Goal: Information Seeking & Learning: Learn about a topic

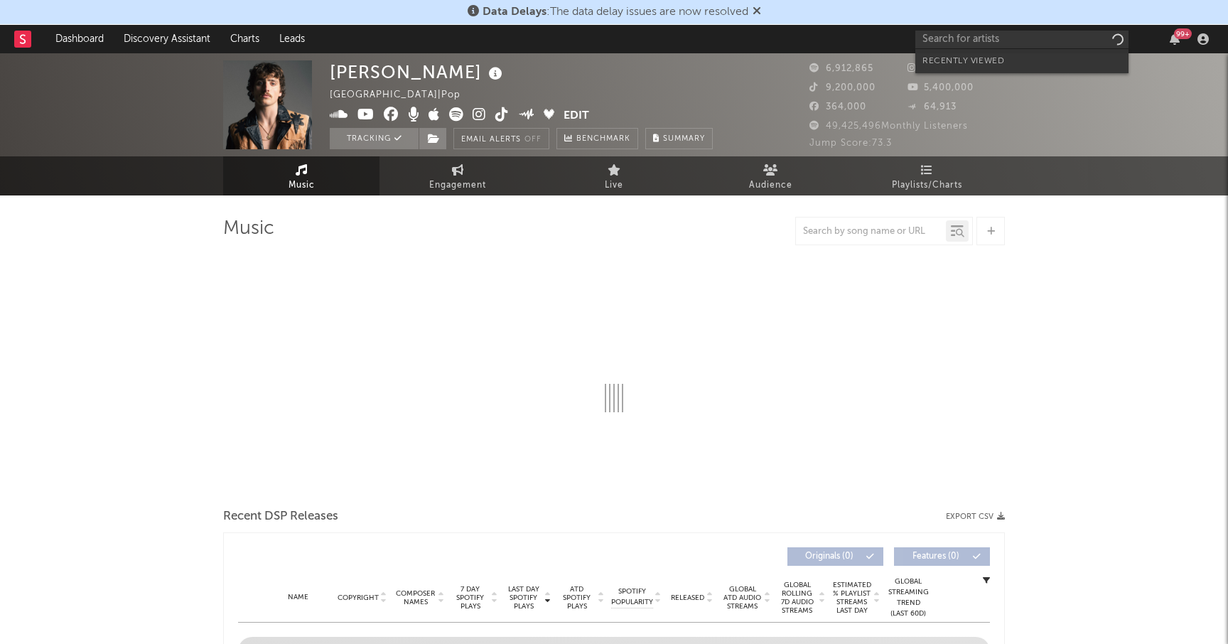
select select "6m"
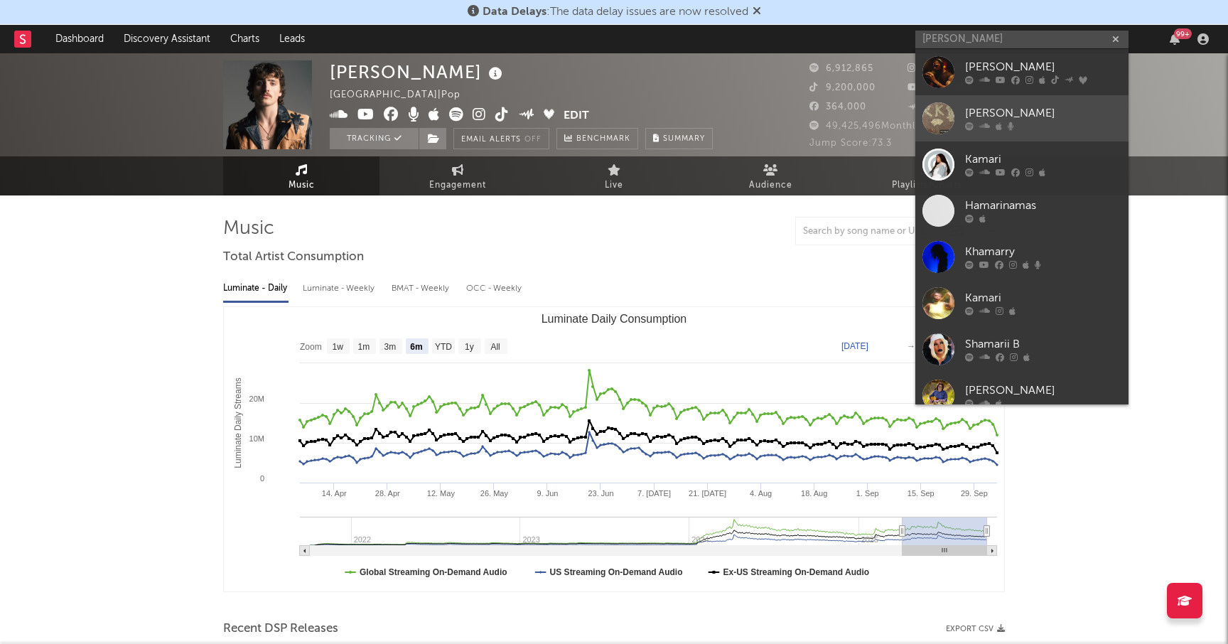
type input "[PERSON_NAME]"
click at [962, 112] on link "[PERSON_NAME]" at bounding box center [1022, 118] width 213 height 46
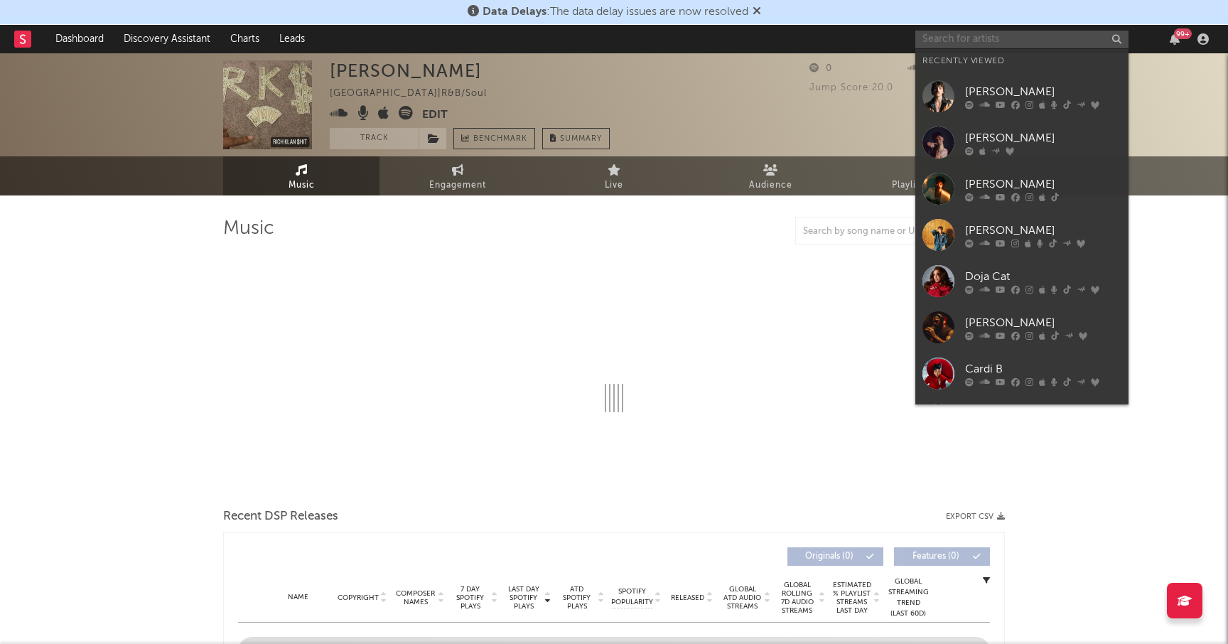
click at [963, 41] on input "text" at bounding box center [1022, 40] width 213 height 18
select select "1w"
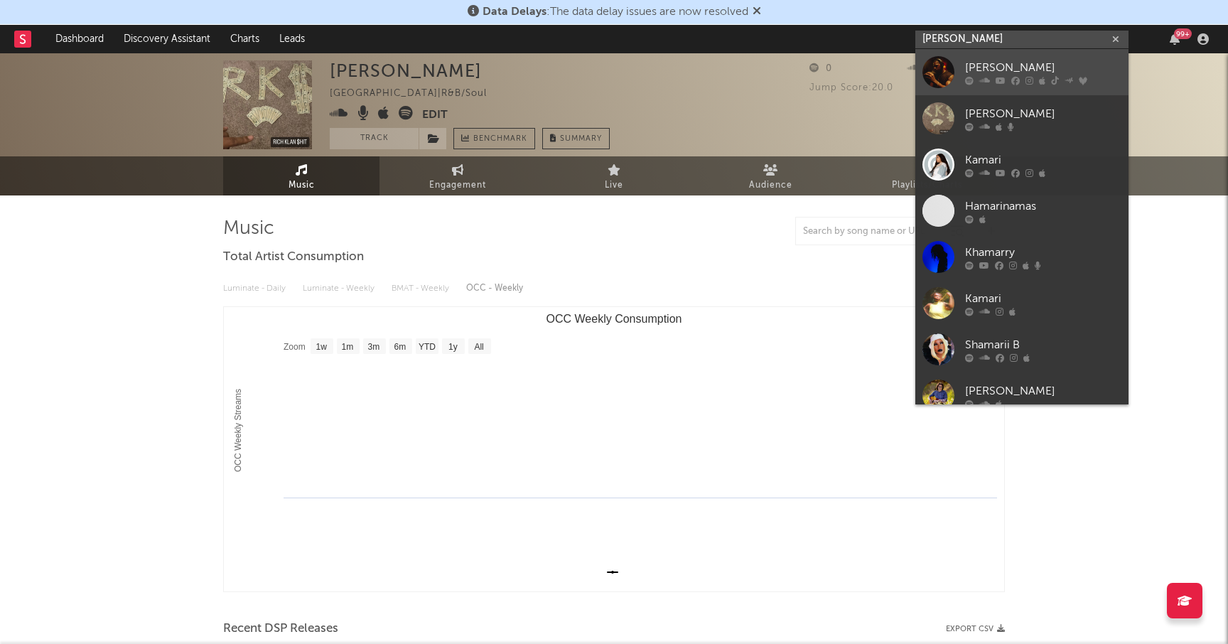
type input "[PERSON_NAME]"
click at [963, 68] on link "[PERSON_NAME]" at bounding box center [1022, 72] width 213 height 46
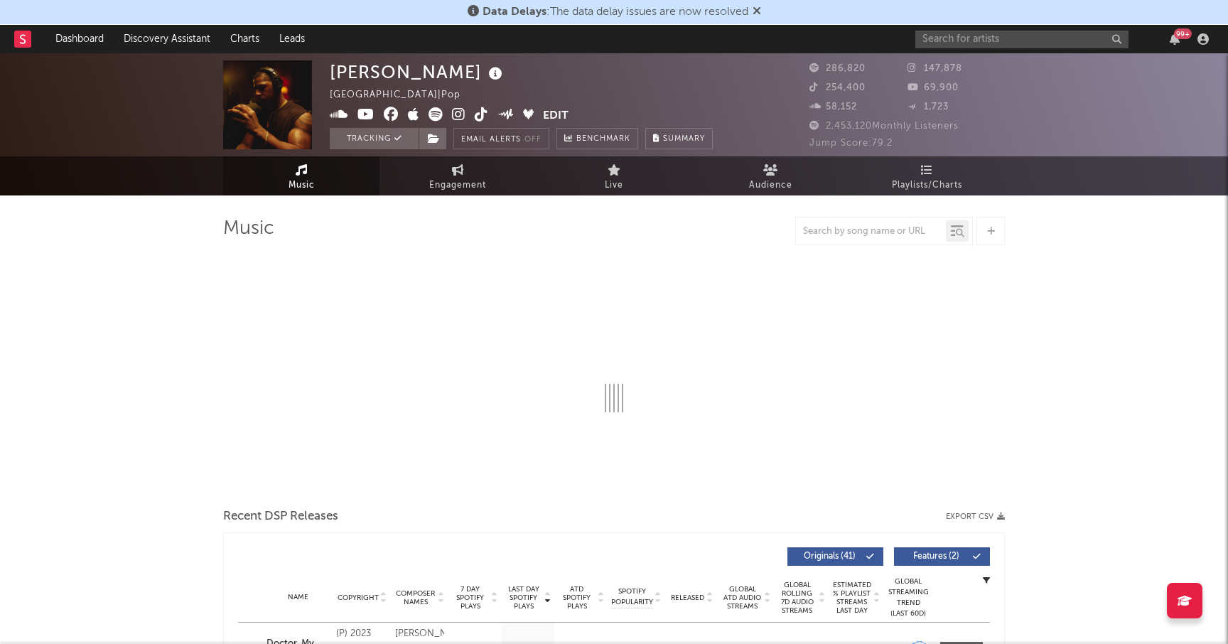
select select "6m"
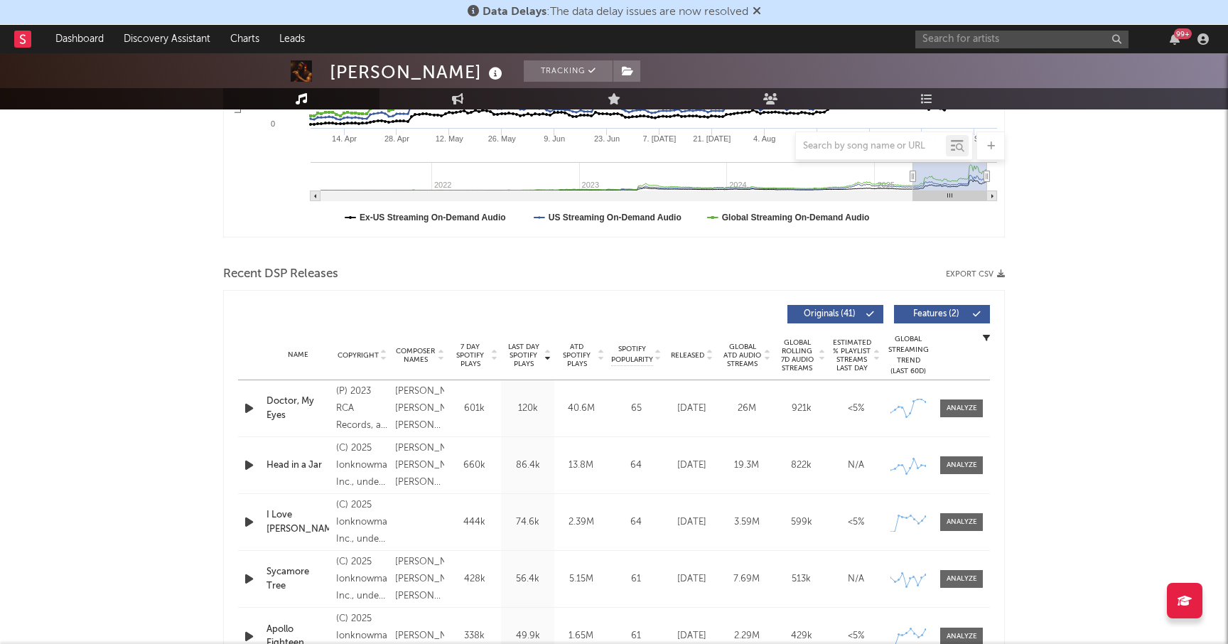
scroll to position [361, 0]
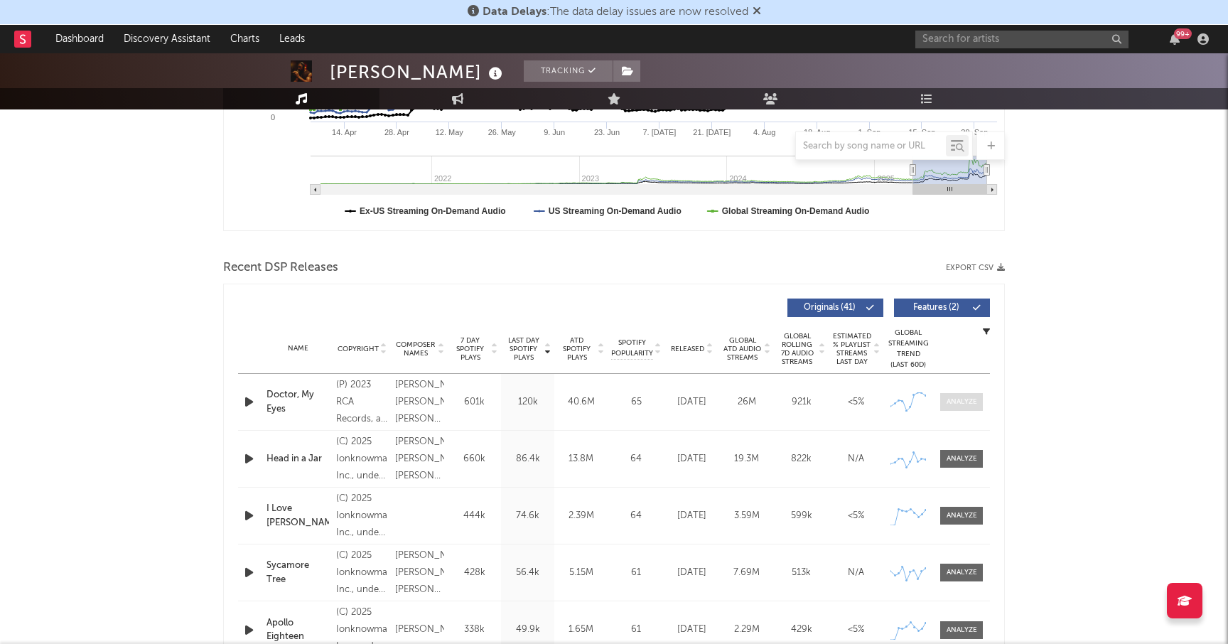
click at [953, 399] on div at bounding box center [962, 402] width 31 height 11
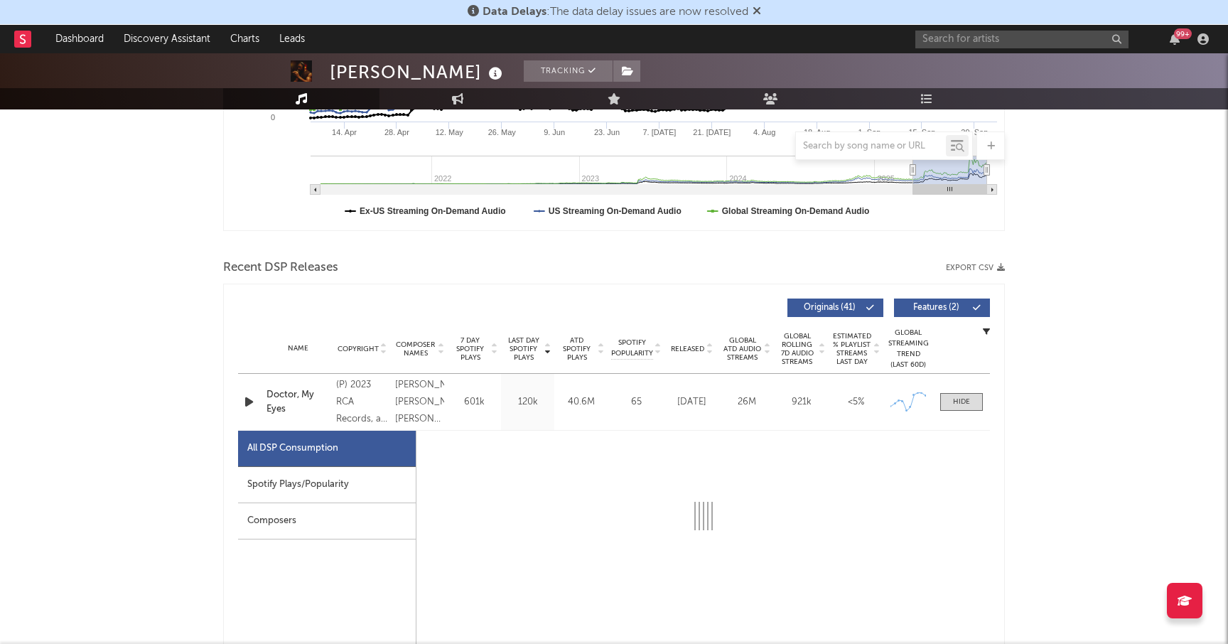
click at [342, 490] on div "Spotify Plays/Popularity" at bounding box center [327, 485] width 178 height 36
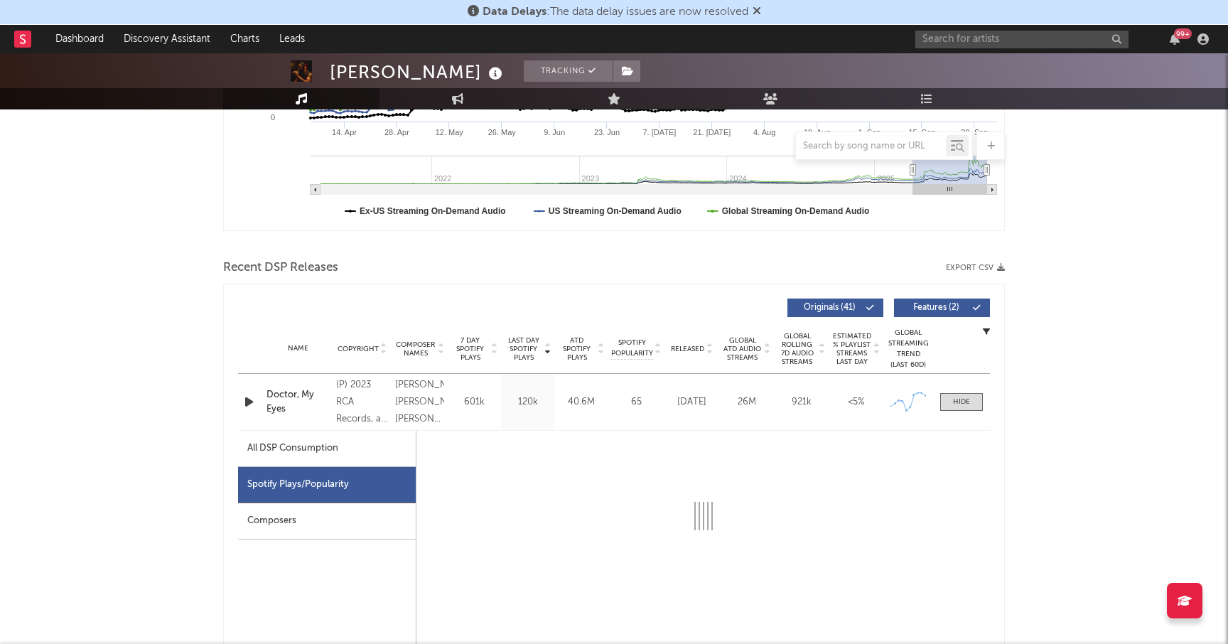
select select "6m"
select select "1w"
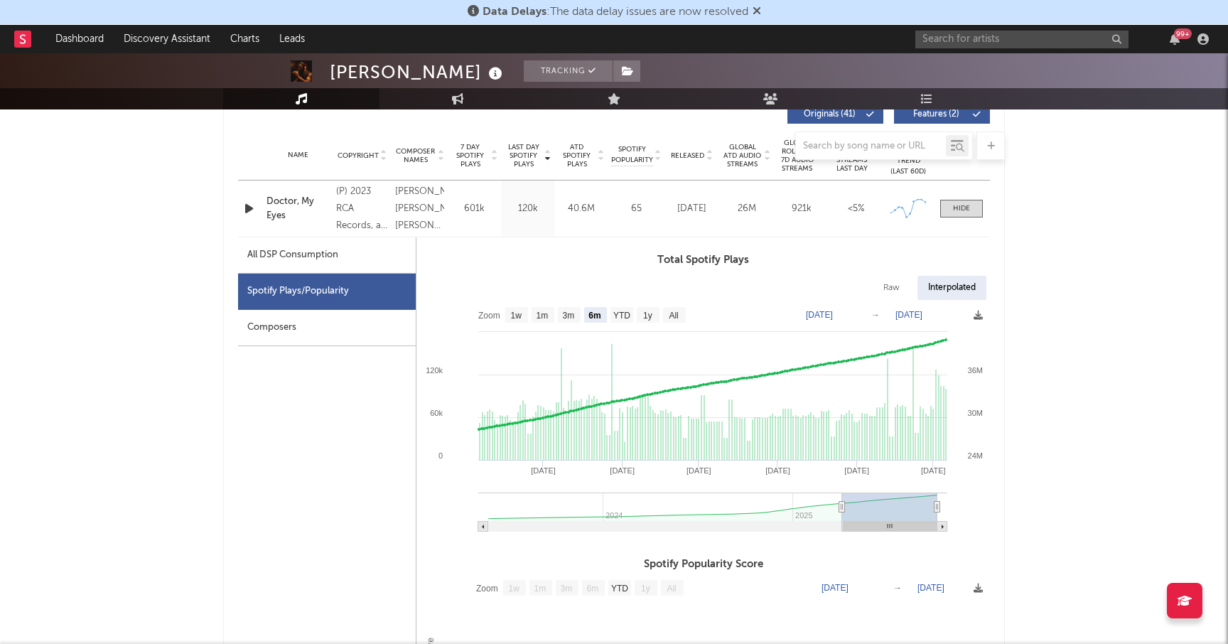
scroll to position [568, 0]
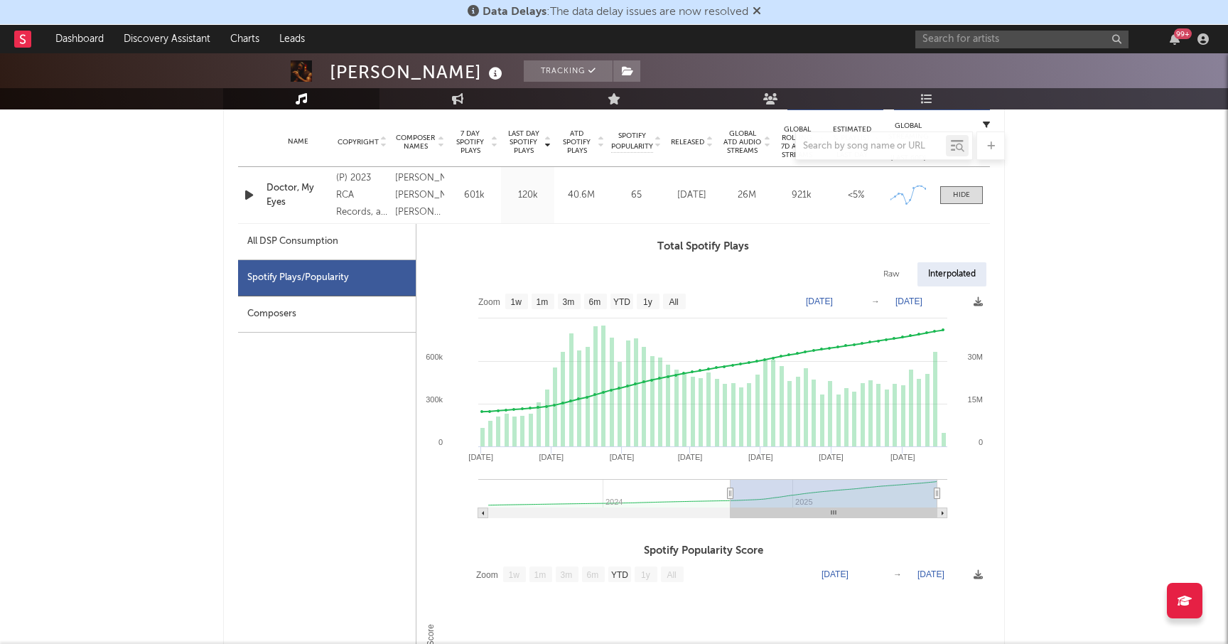
drag, startPoint x: 840, startPoint y: 491, endPoint x: 731, endPoint y: 491, distance: 108.8
click at [731, 491] on icon at bounding box center [731, 493] width 6 height 11
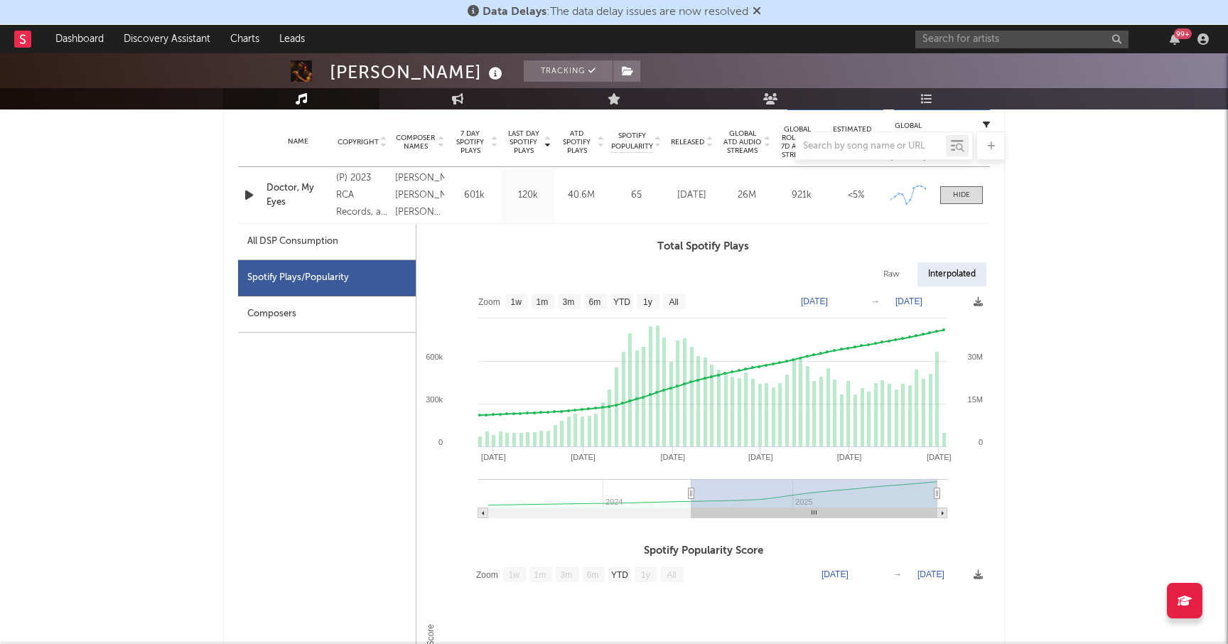
drag, startPoint x: 732, startPoint y: 492, endPoint x: 692, endPoint y: 501, distance: 41.6
click at [692, 501] on g at bounding box center [712, 498] width 469 height 39
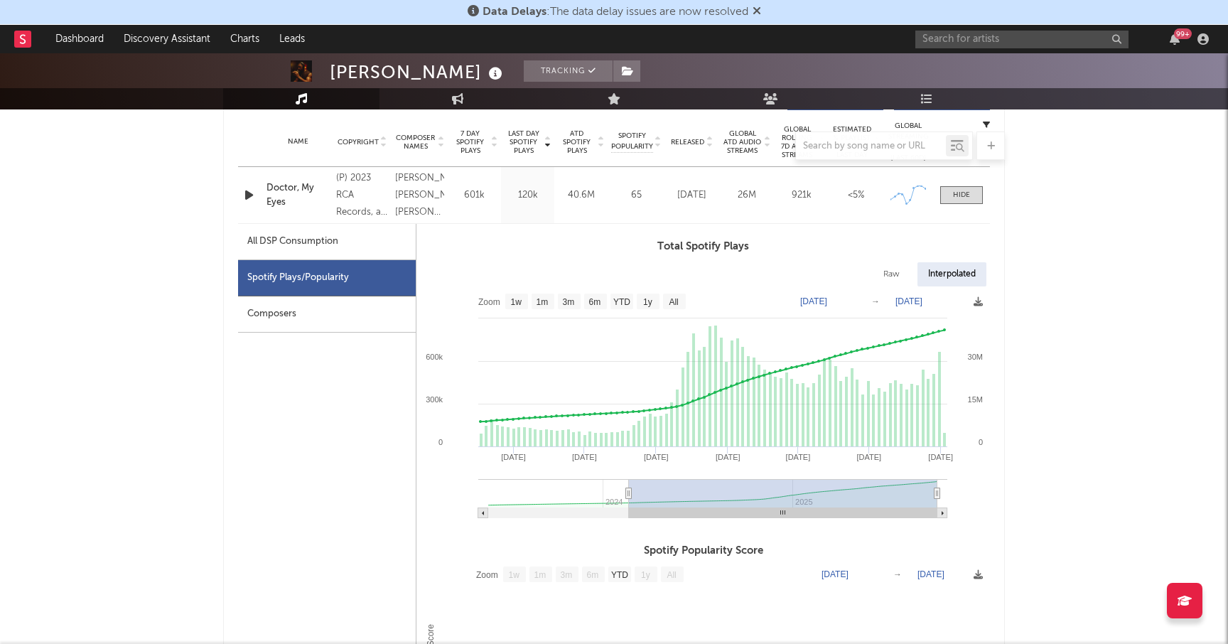
drag, startPoint x: 691, startPoint y: 493, endPoint x: 629, endPoint y: 494, distance: 61.9
click at [629, 494] on icon at bounding box center [629, 493] width 6 height 11
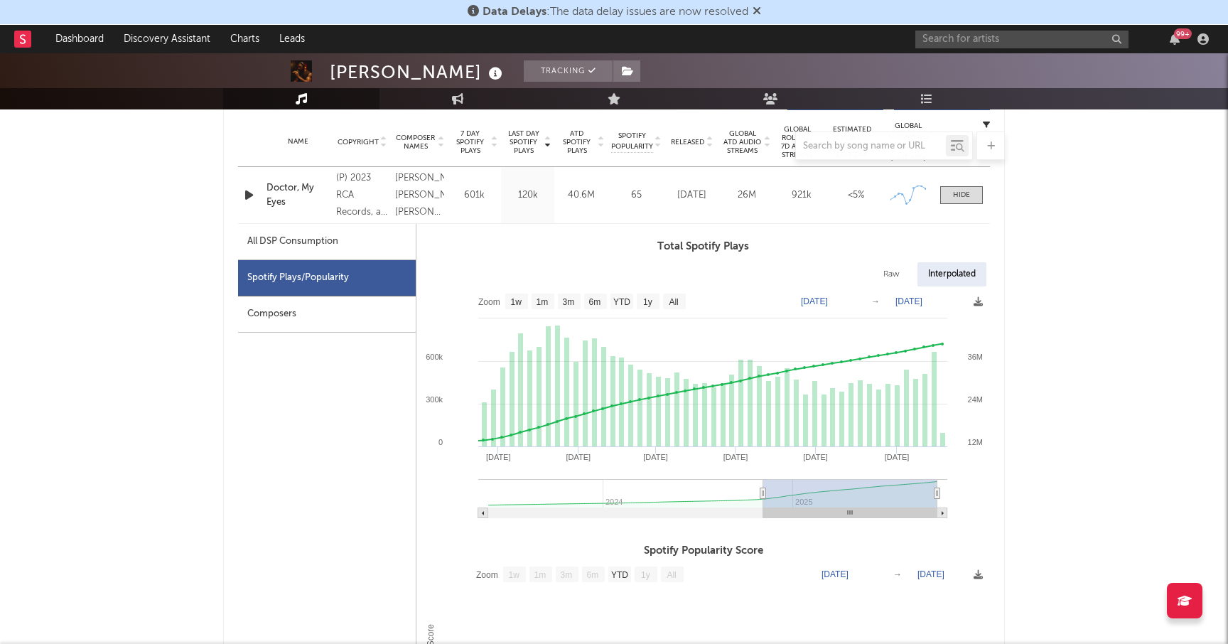
type input "[DATE]"
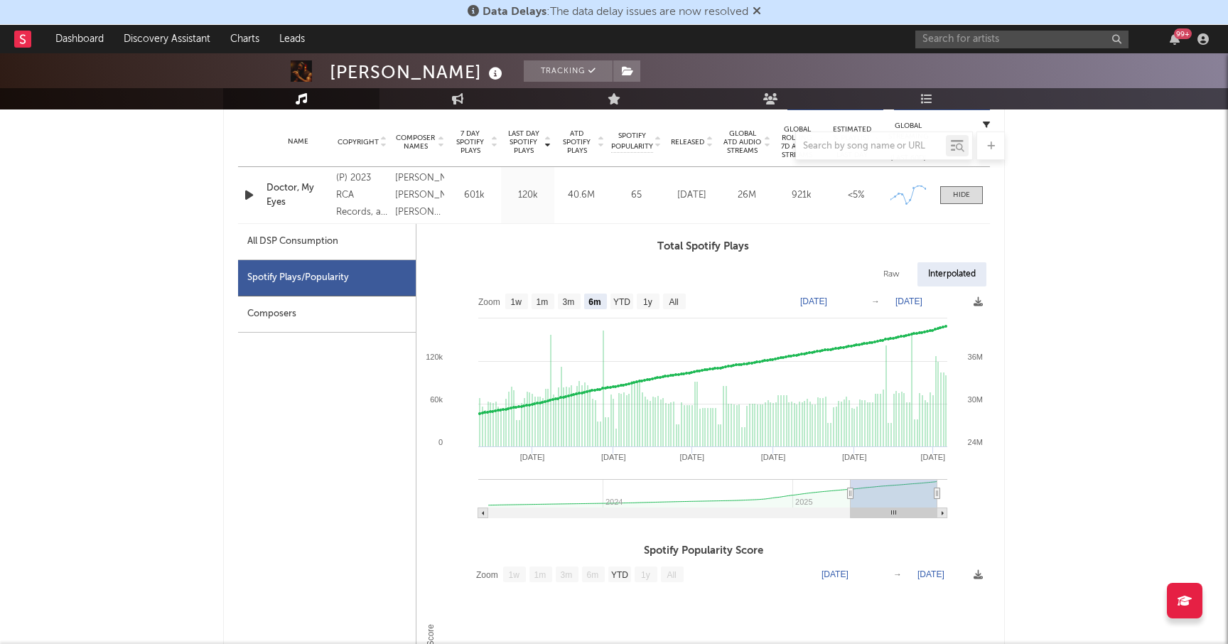
select select "6m"
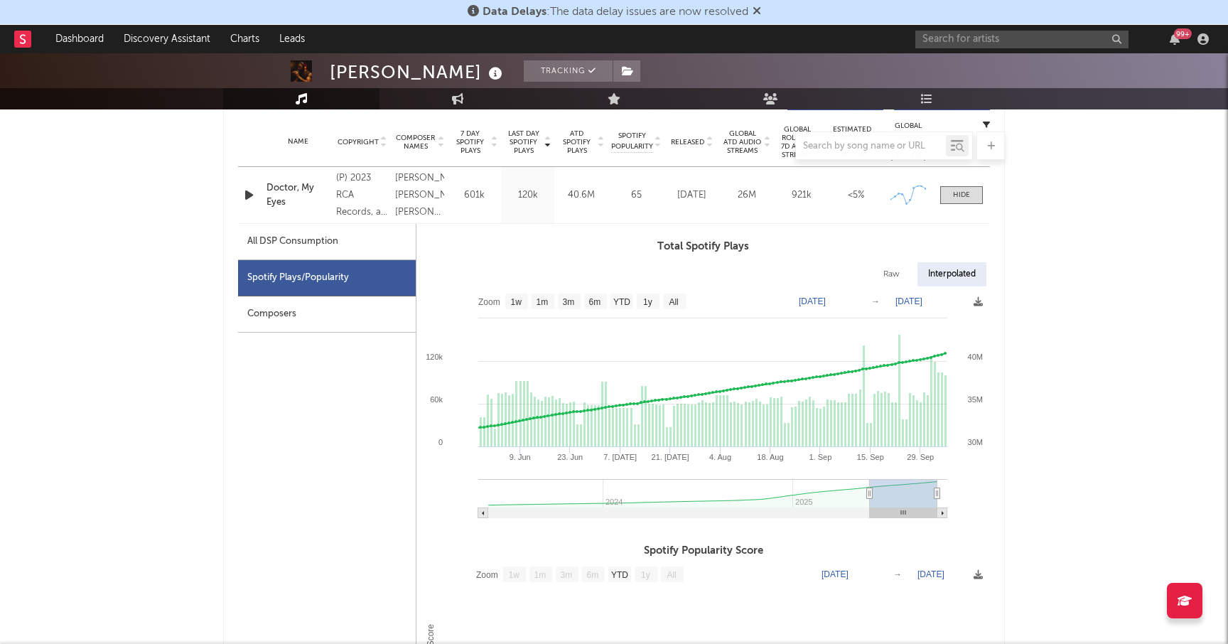
type input "[DATE]"
drag, startPoint x: 631, startPoint y: 492, endPoint x: 872, endPoint y: 461, distance: 242.9
click at [872, 461] on icon "Created with Highcharts 10.3.3 [DATE]. Jun [DATE]. [DATE] [DATE]. [DATE]. Sep 1…" at bounding box center [704, 408] width 574 height 242
click at [963, 192] on div at bounding box center [961, 195] width 17 height 11
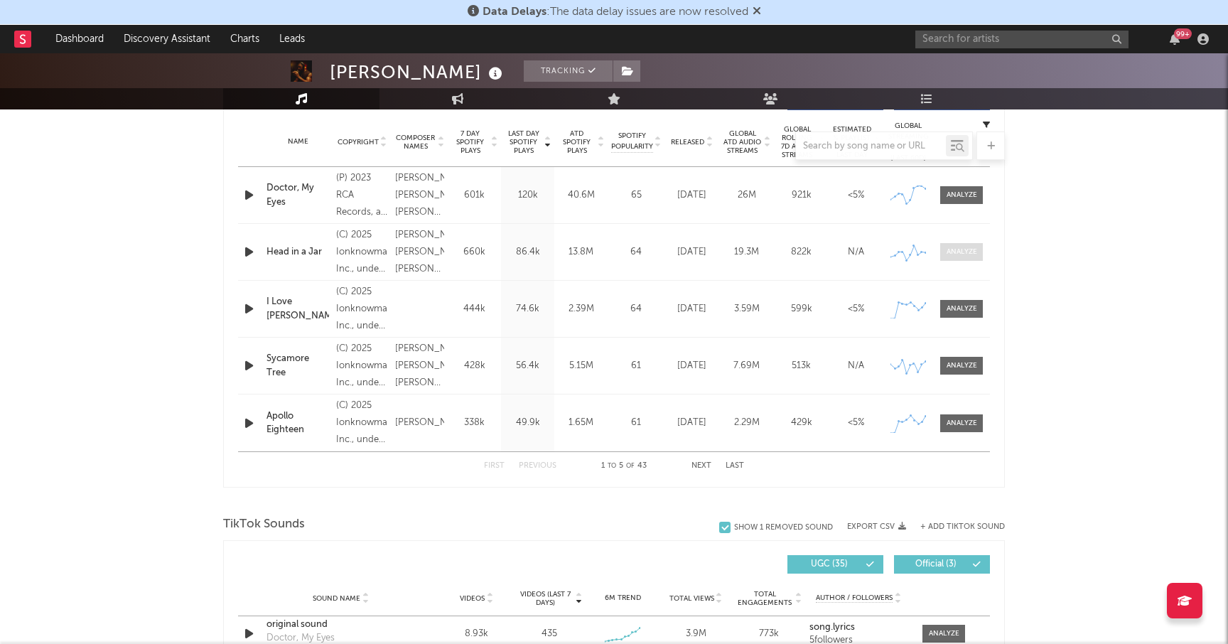
click at [951, 247] on div at bounding box center [962, 252] width 31 height 11
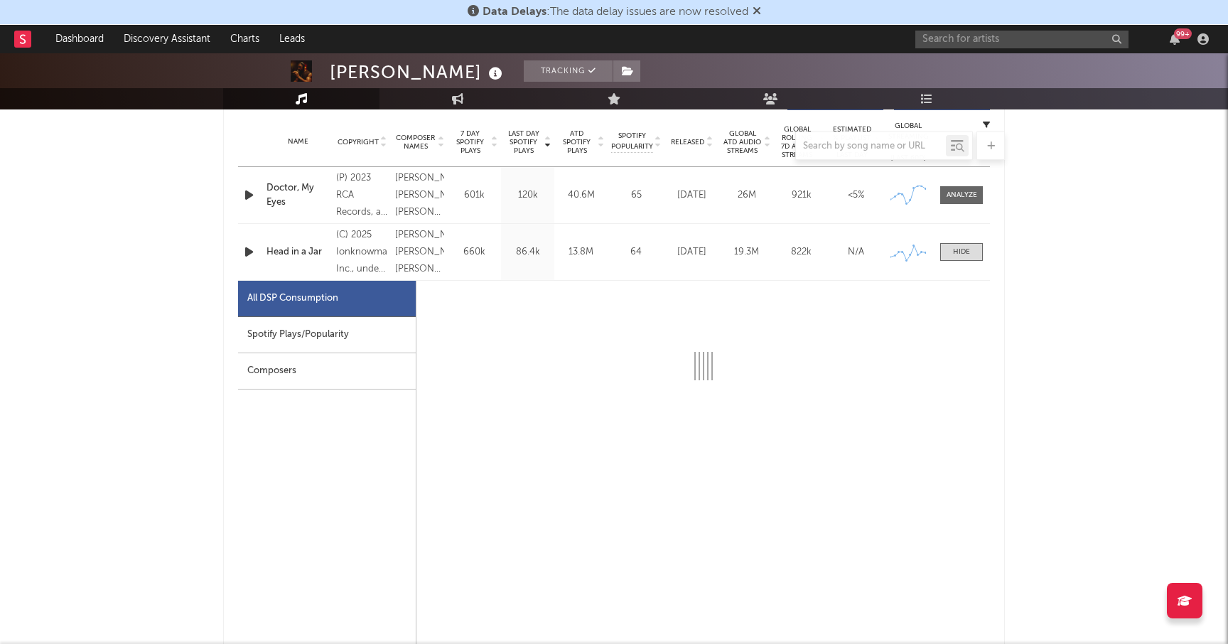
select select "1w"
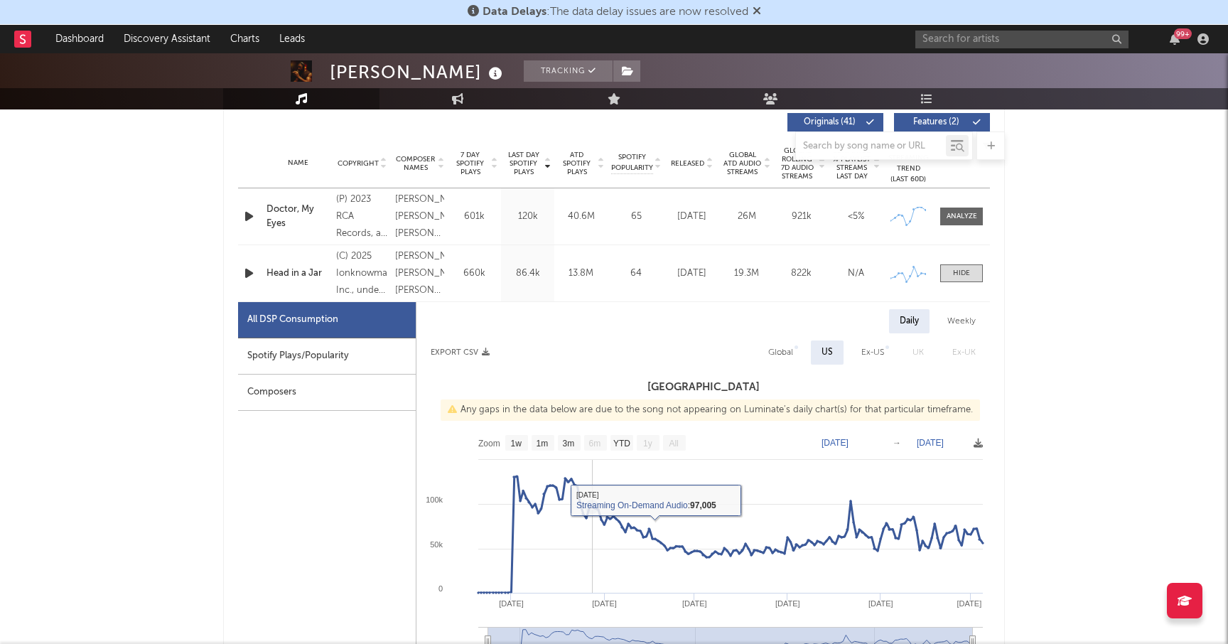
scroll to position [526, 0]
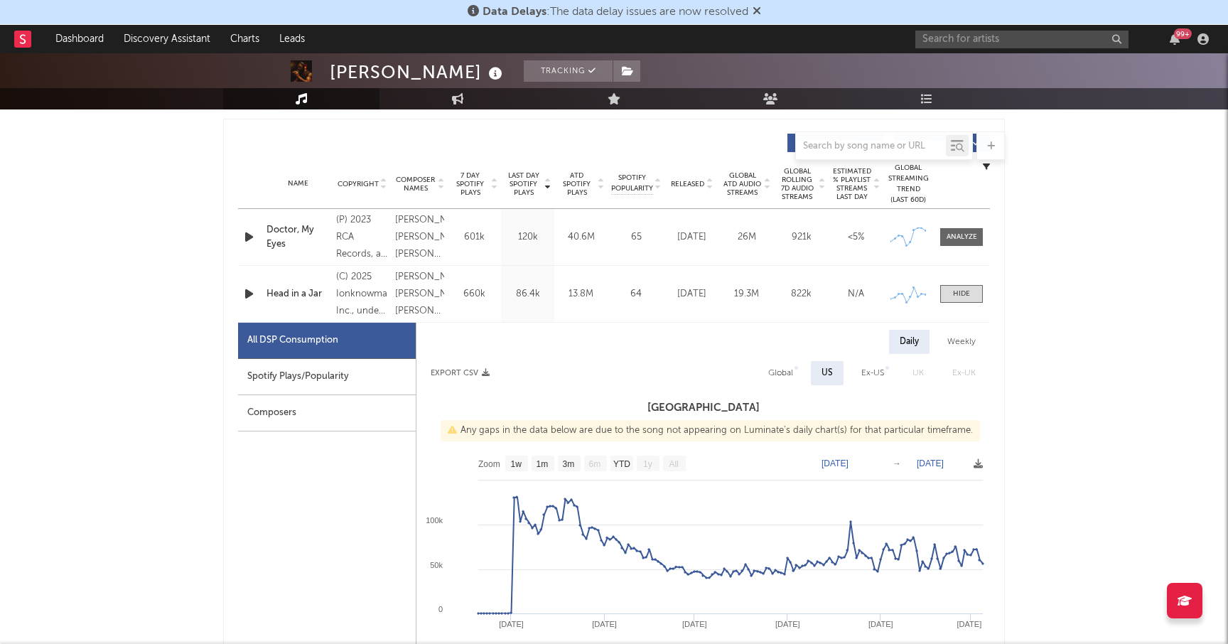
click at [355, 376] on div "Spotify Plays/Popularity" at bounding box center [327, 377] width 178 height 36
select select "1w"
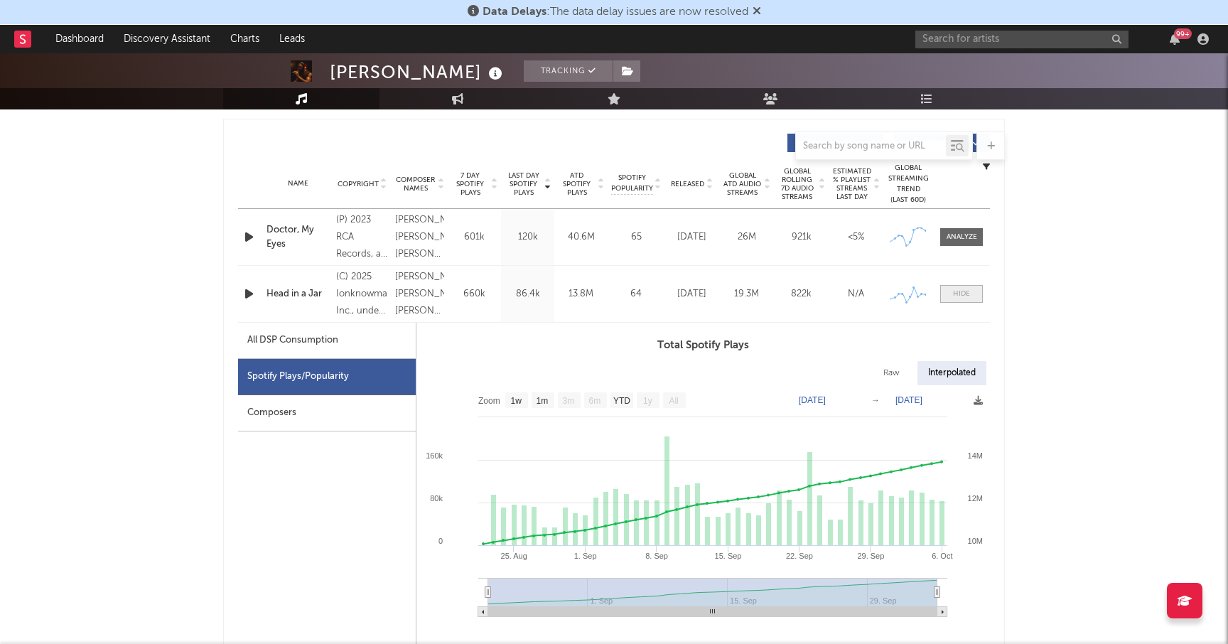
click at [958, 291] on div at bounding box center [961, 294] width 17 height 11
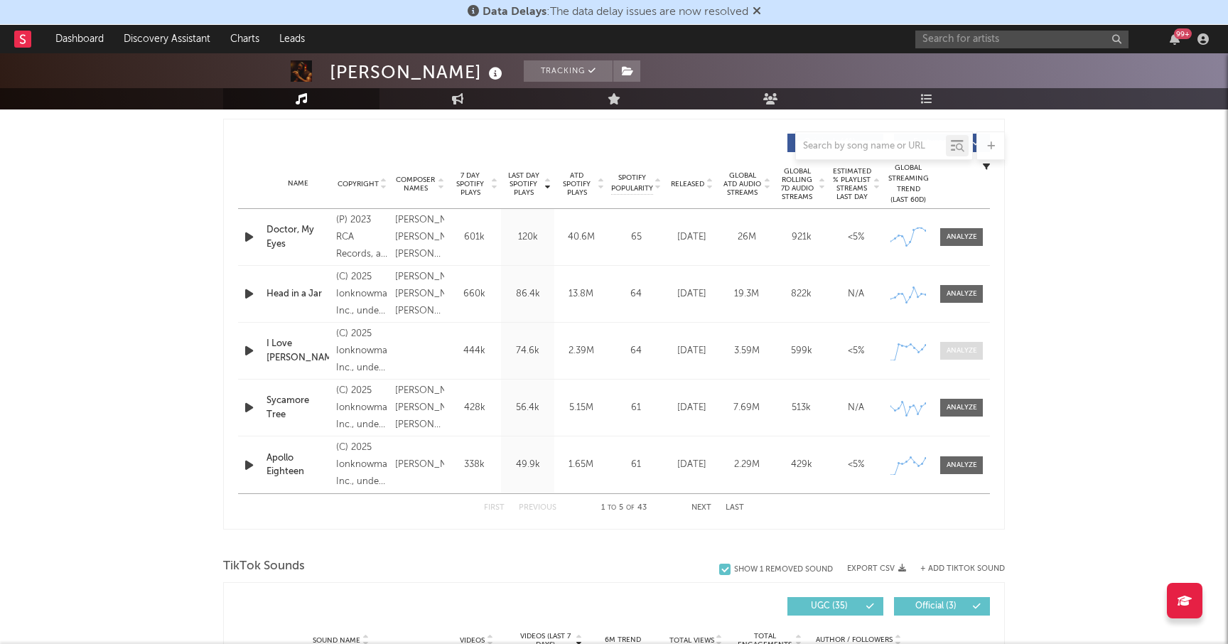
click at [959, 350] on div at bounding box center [962, 351] width 31 height 11
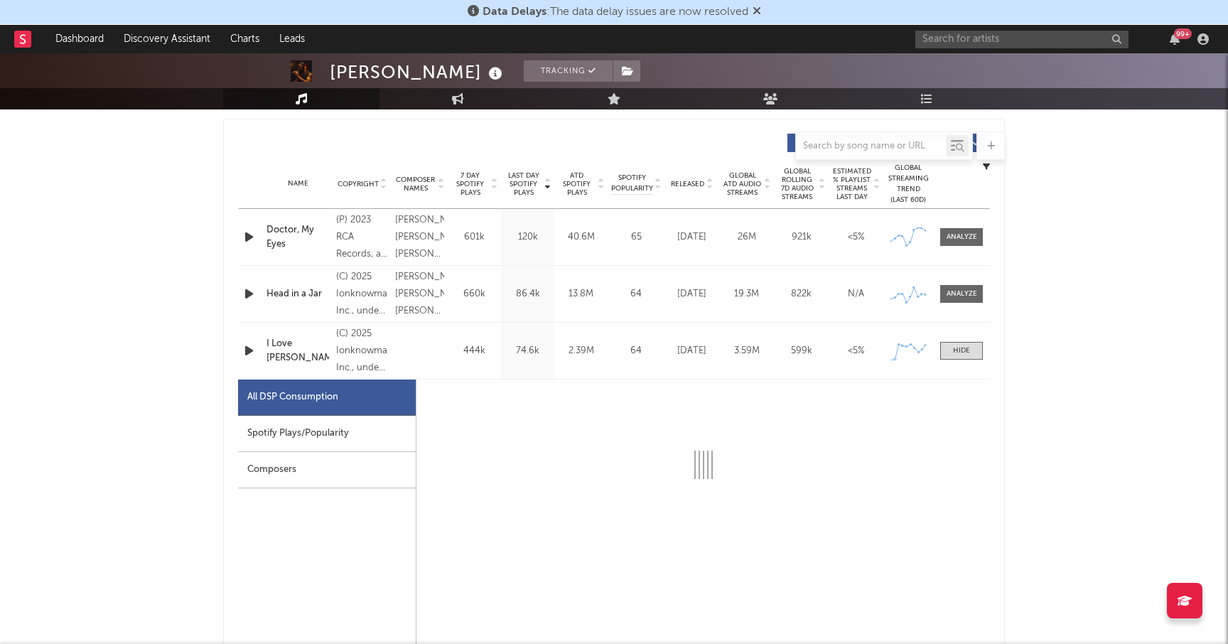
select select "1w"
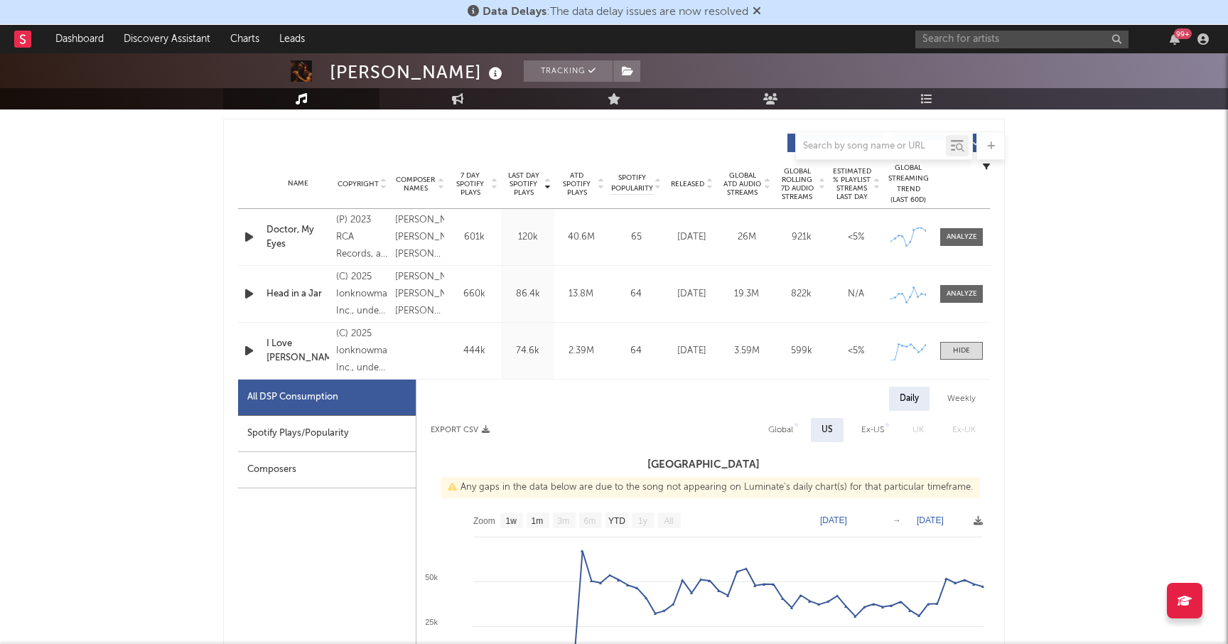
click at [339, 436] on div "Spotify Plays/Popularity" at bounding box center [327, 434] width 178 height 36
select select "1w"
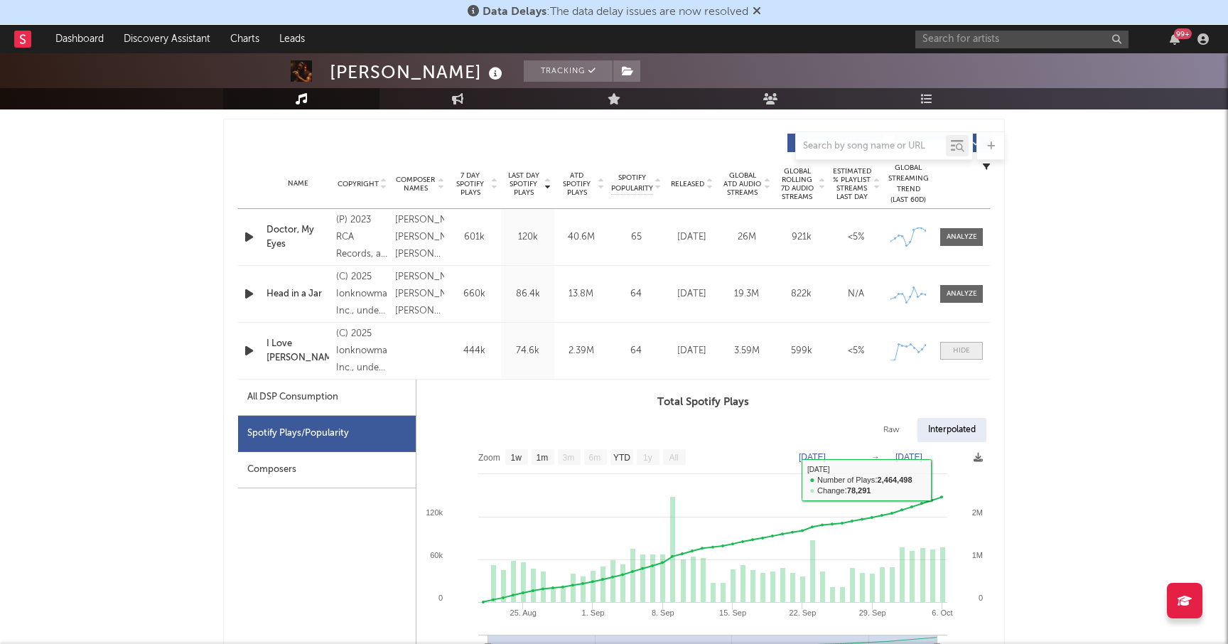
click at [967, 359] on span at bounding box center [962, 351] width 43 height 18
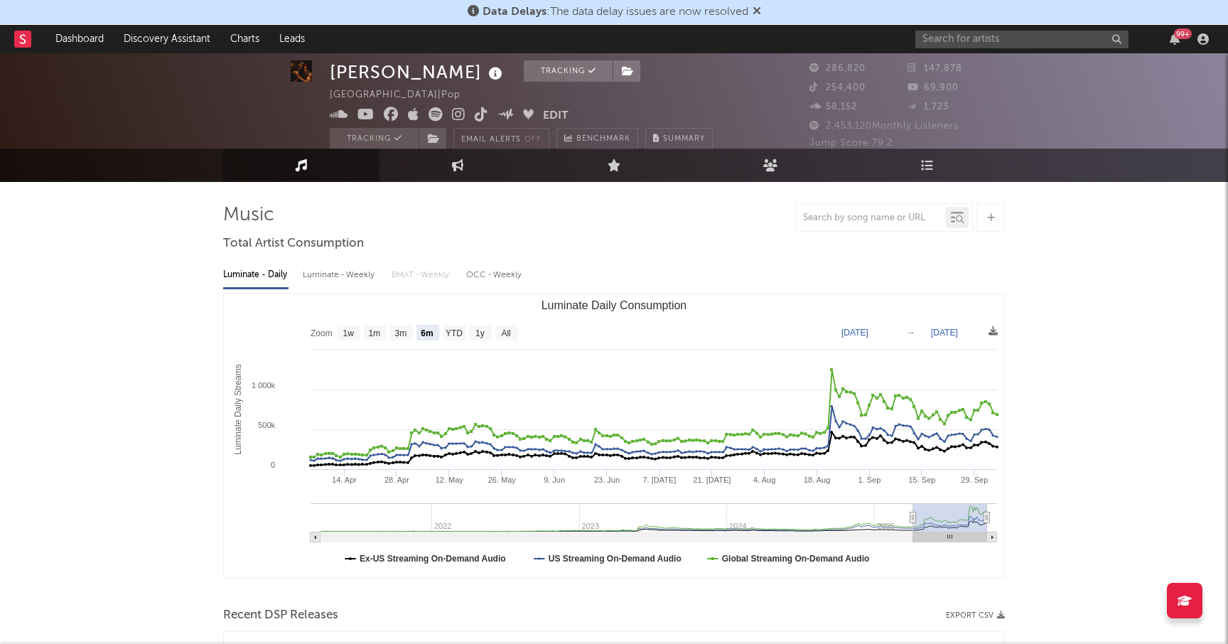
scroll to position [0, 0]
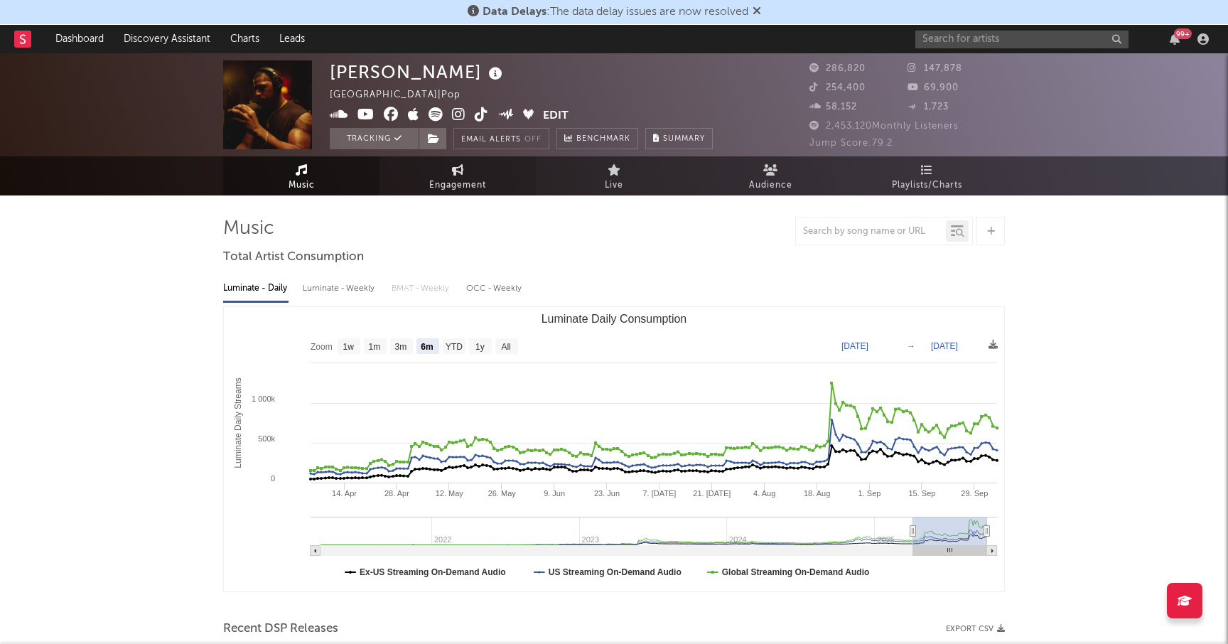
click at [458, 177] on span "Engagement" at bounding box center [457, 185] width 57 height 17
select select "1w"
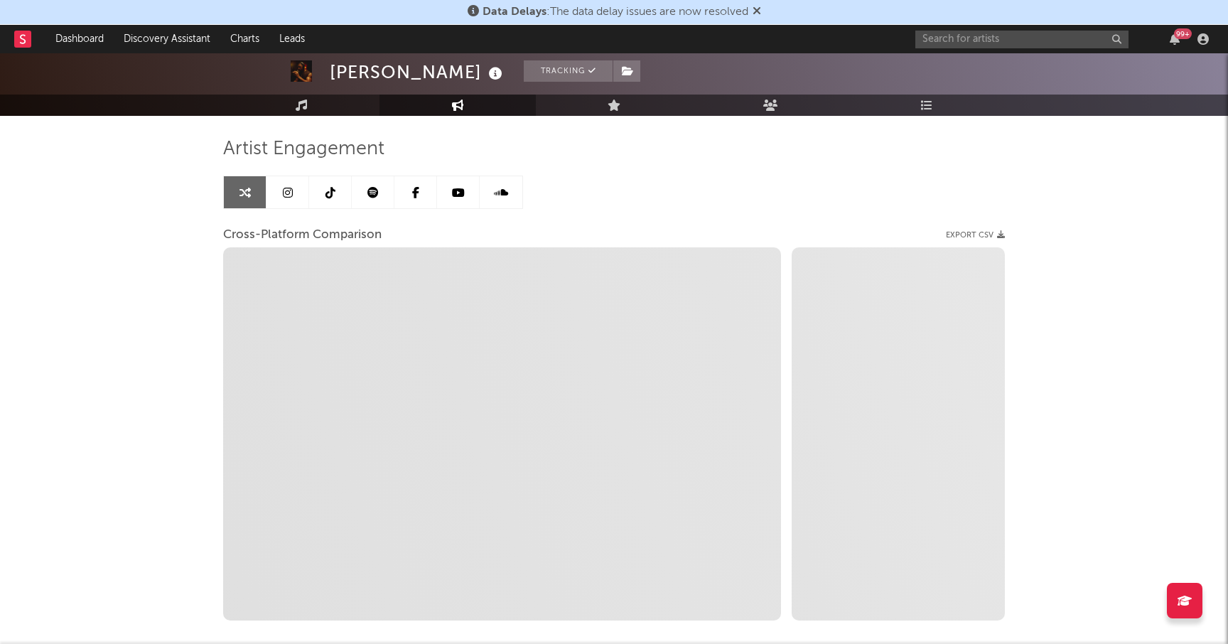
scroll to position [107, 0]
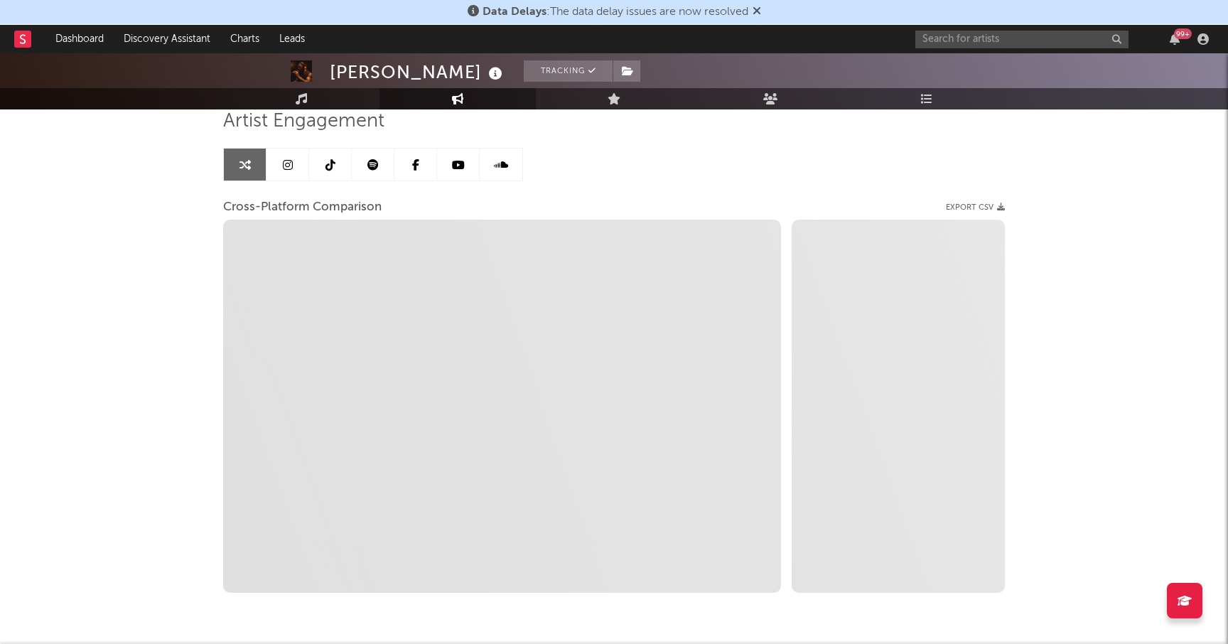
select select "1m"
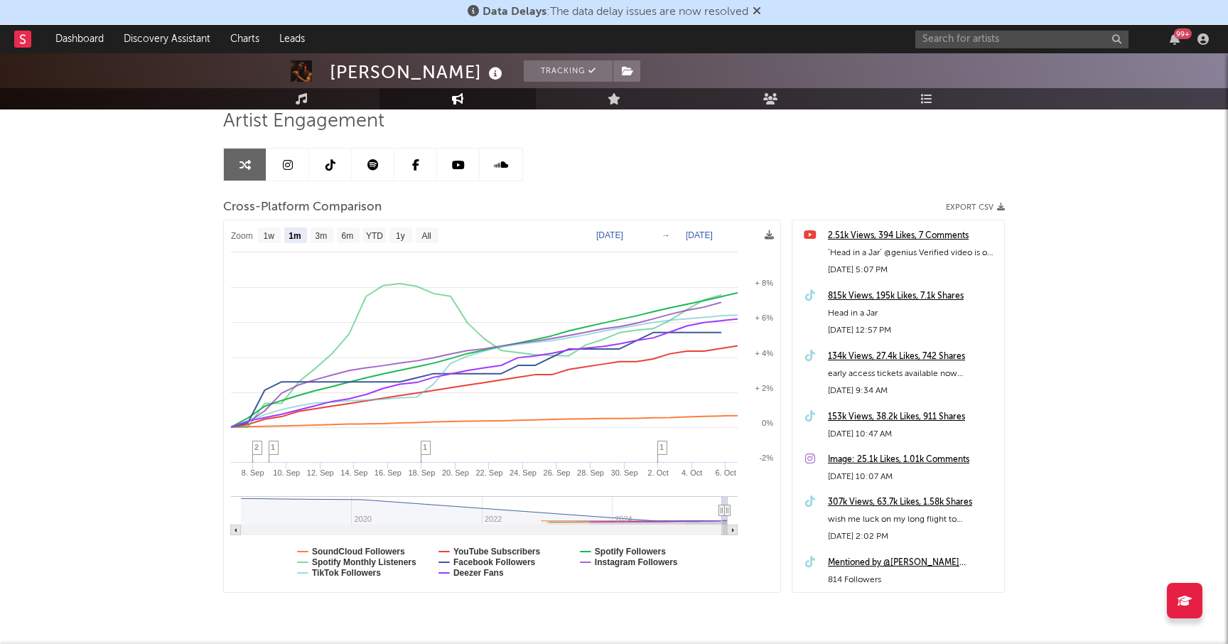
type input "[DATE]"
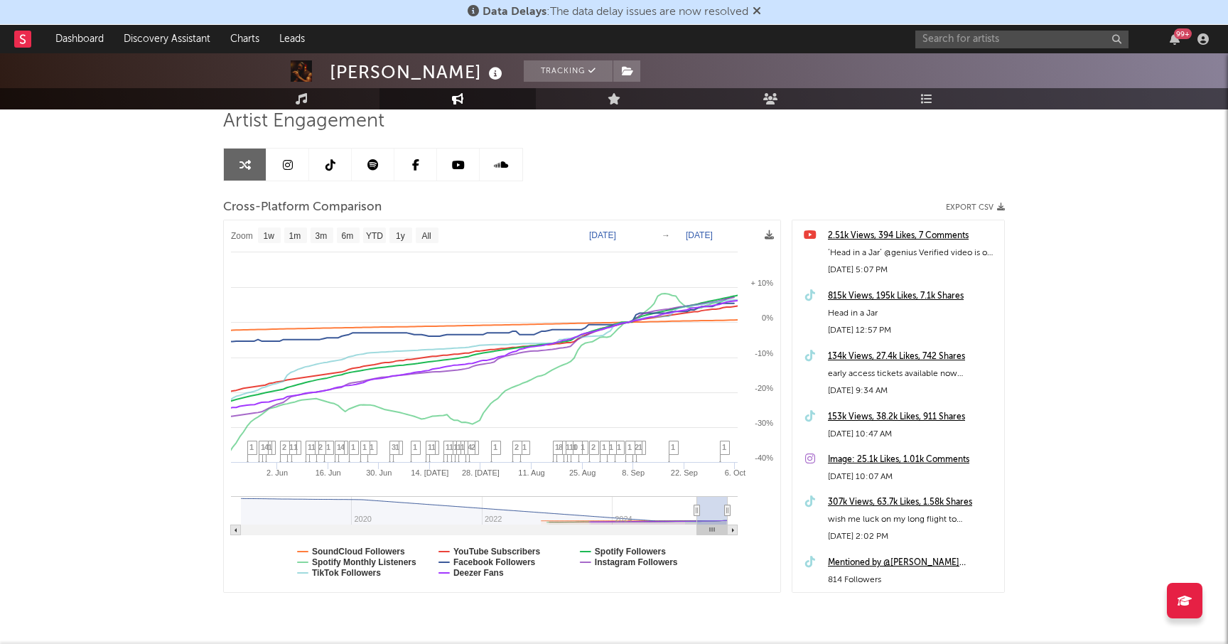
select select "6m"
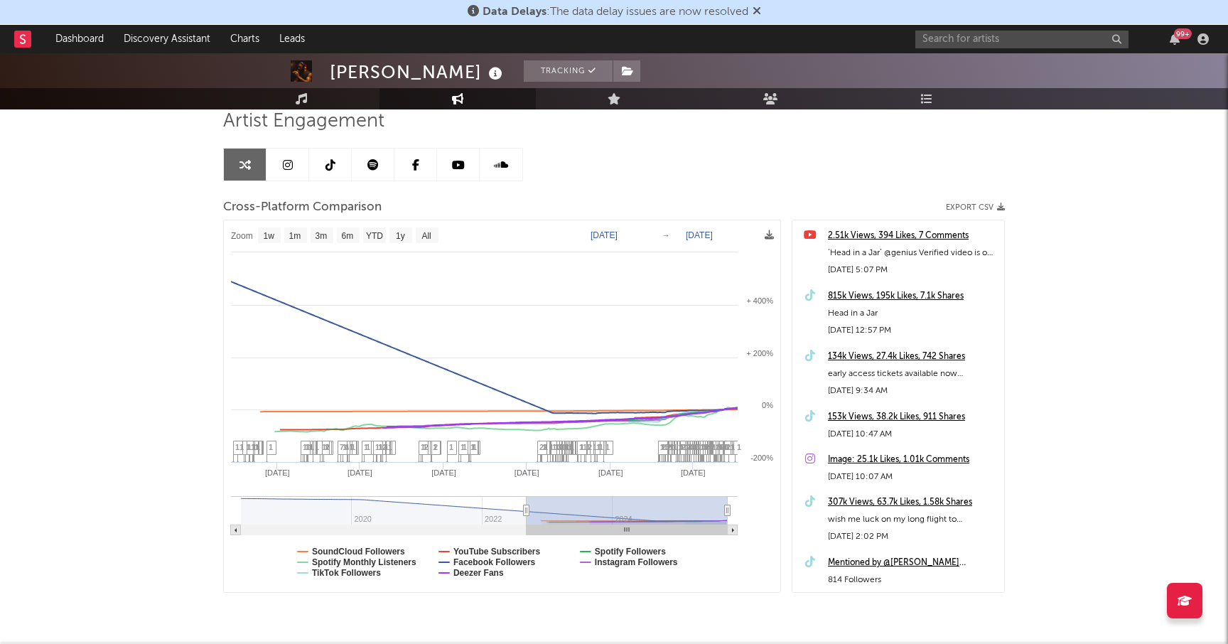
type input "[DATE]"
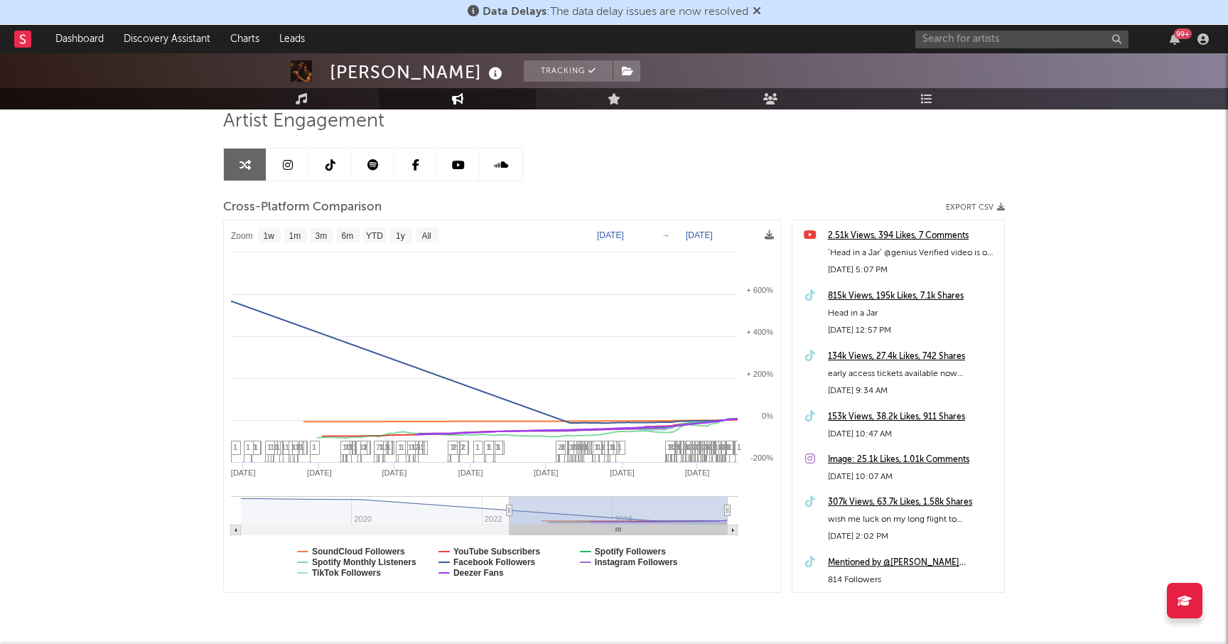
select select "1w"
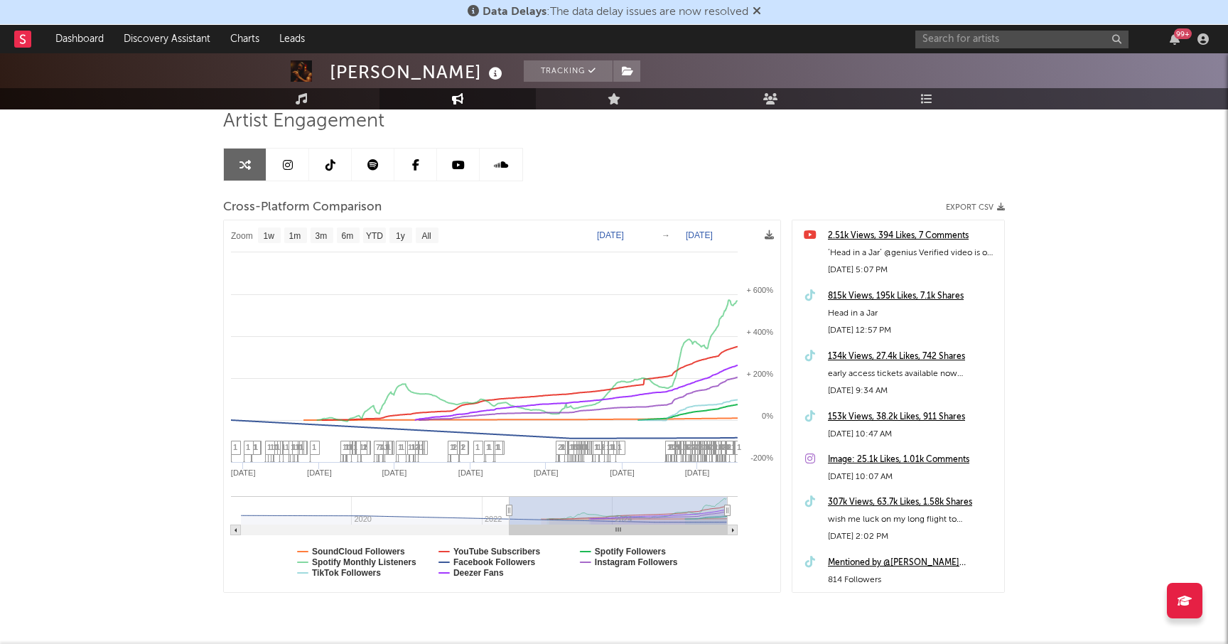
drag, startPoint x: 719, startPoint y: 510, endPoint x: 566, endPoint y: 532, distance: 155.1
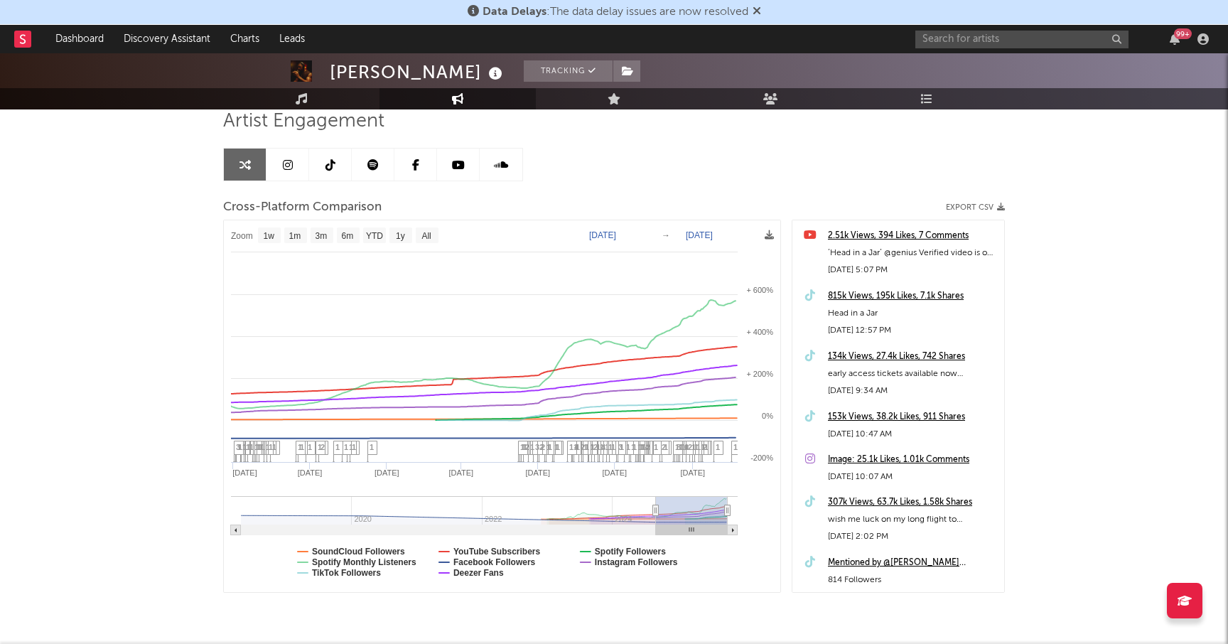
type input "[DATE]"
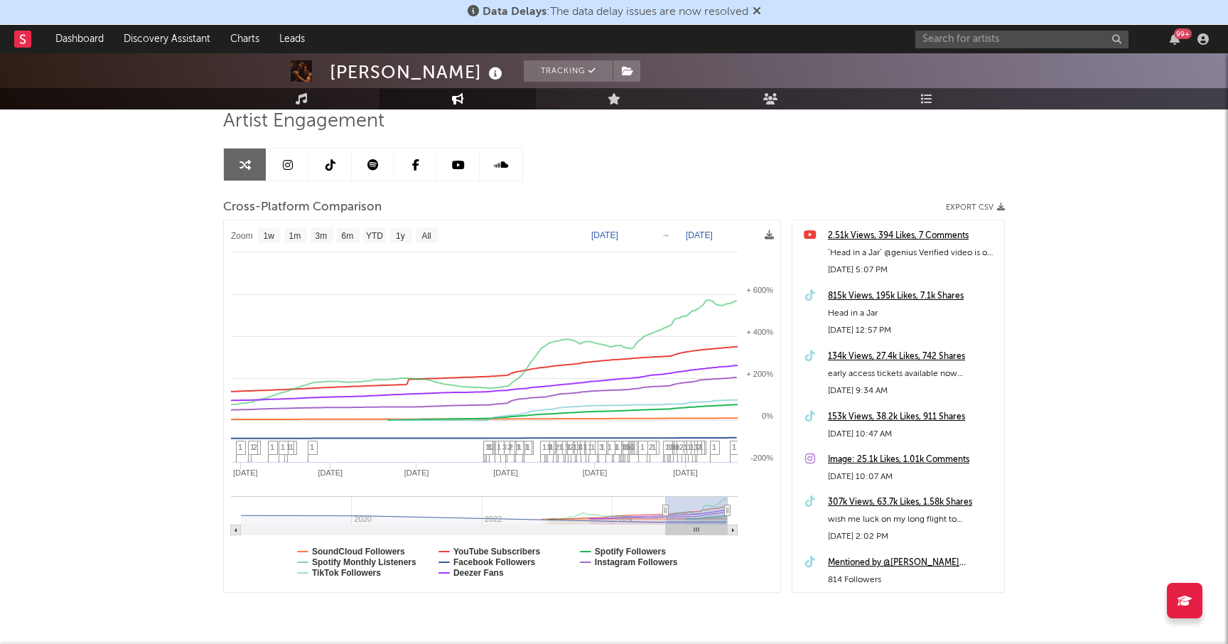
select select "1w"
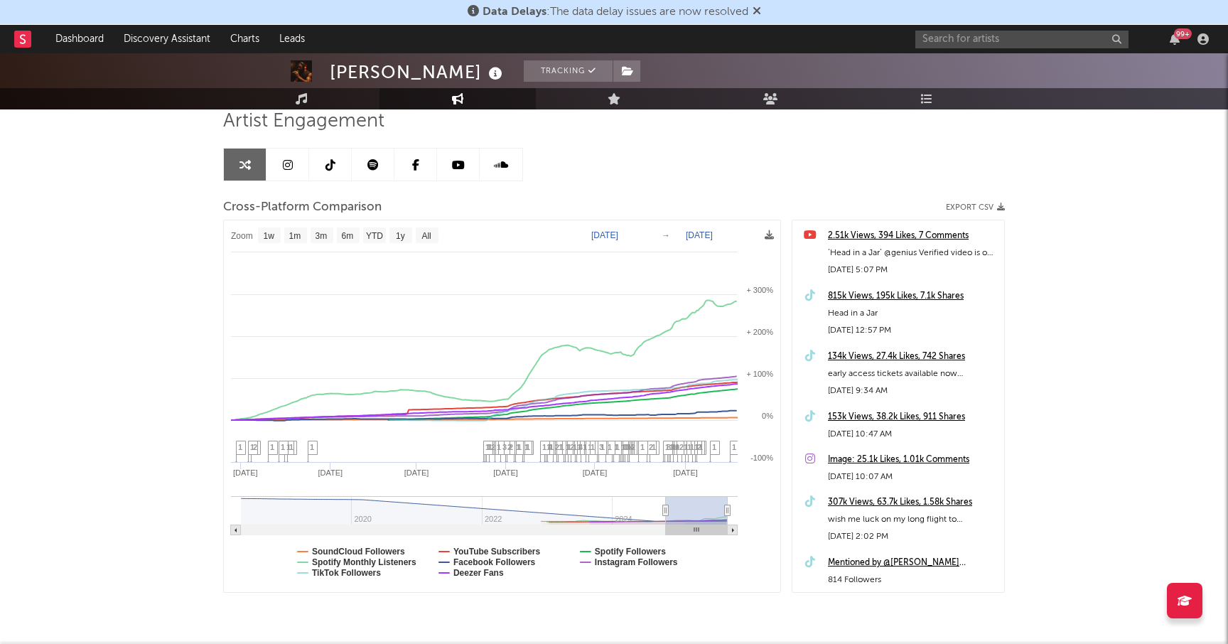
drag, startPoint x: 511, startPoint y: 506, endPoint x: 668, endPoint y: 491, distance: 157.2
